Goal: Task Accomplishment & Management: Manage account settings

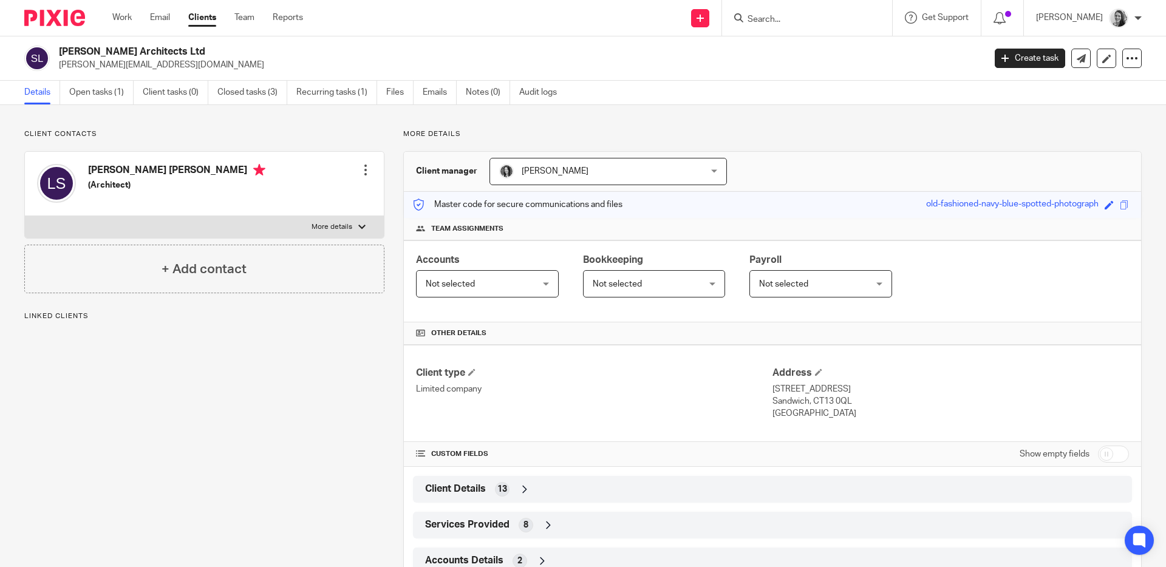
click at [94, 94] on link "Open tasks (1)" at bounding box center [101, 93] width 64 height 24
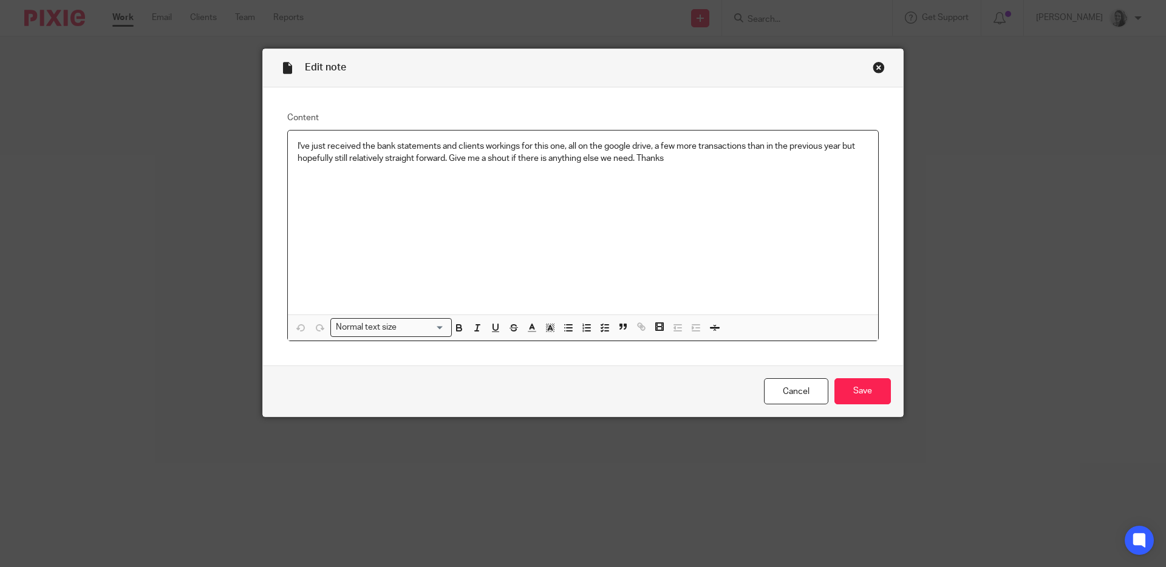
click at [873, 64] on div "Close this dialog window" at bounding box center [879, 67] width 12 height 12
